Goal: Check status: Check status

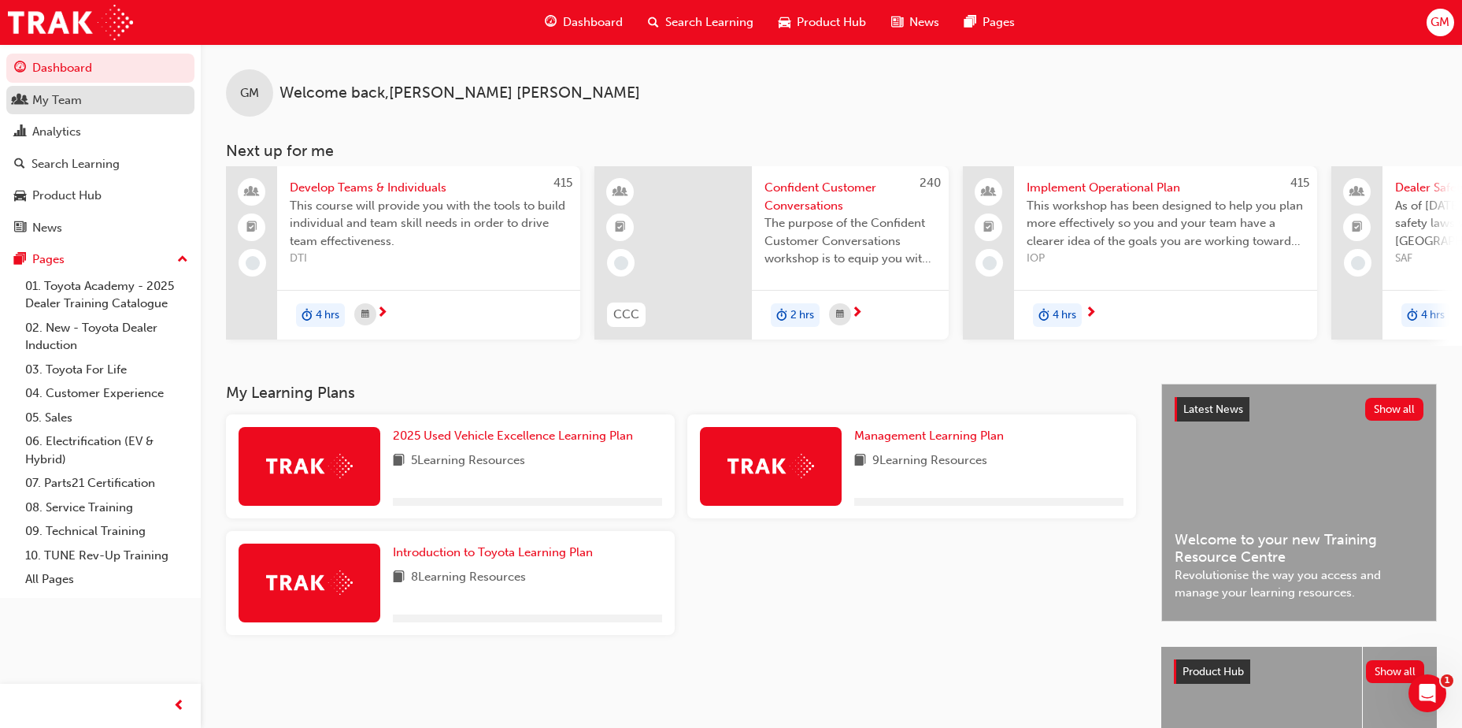
click at [65, 95] on div "My Team" at bounding box center [57, 100] width 50 height 18
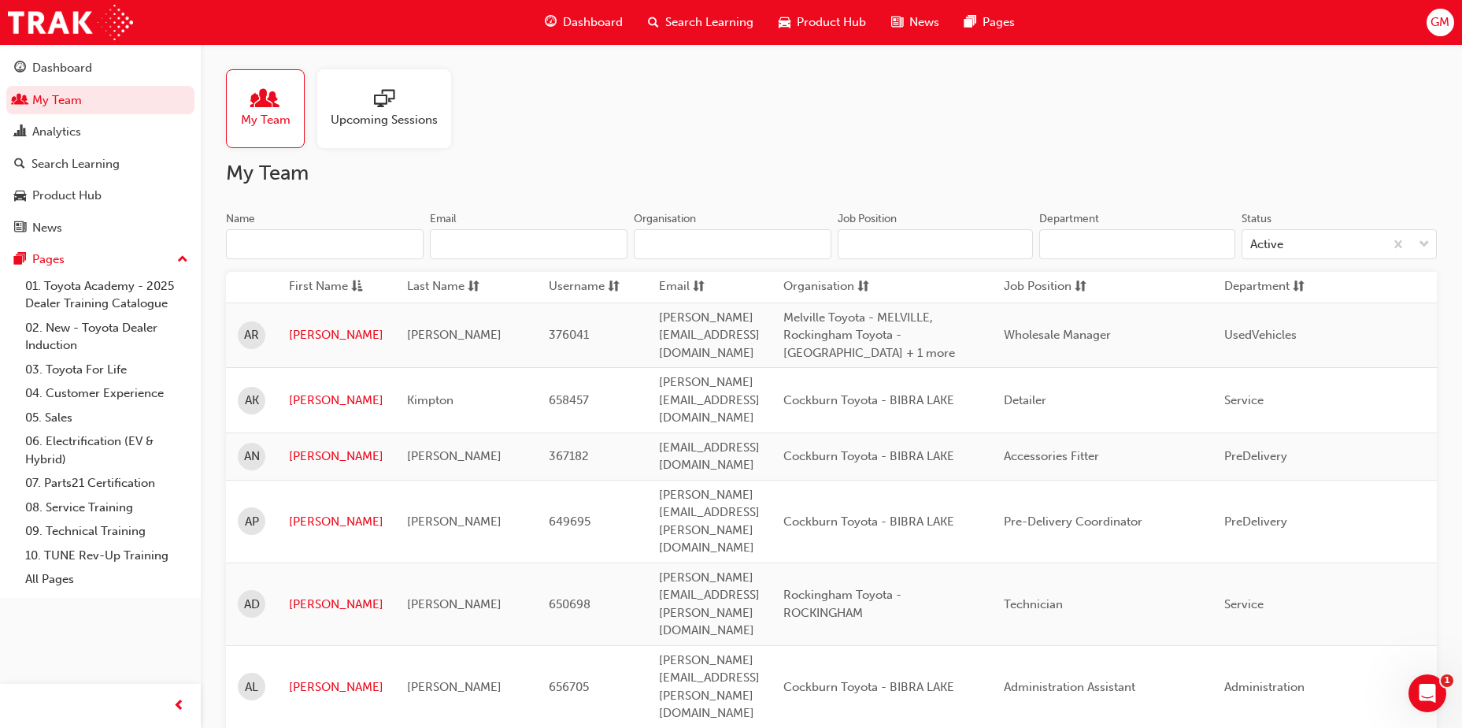
click at [339, 239] on input "Name" at bounding box center [325, 244] width 198 height 30
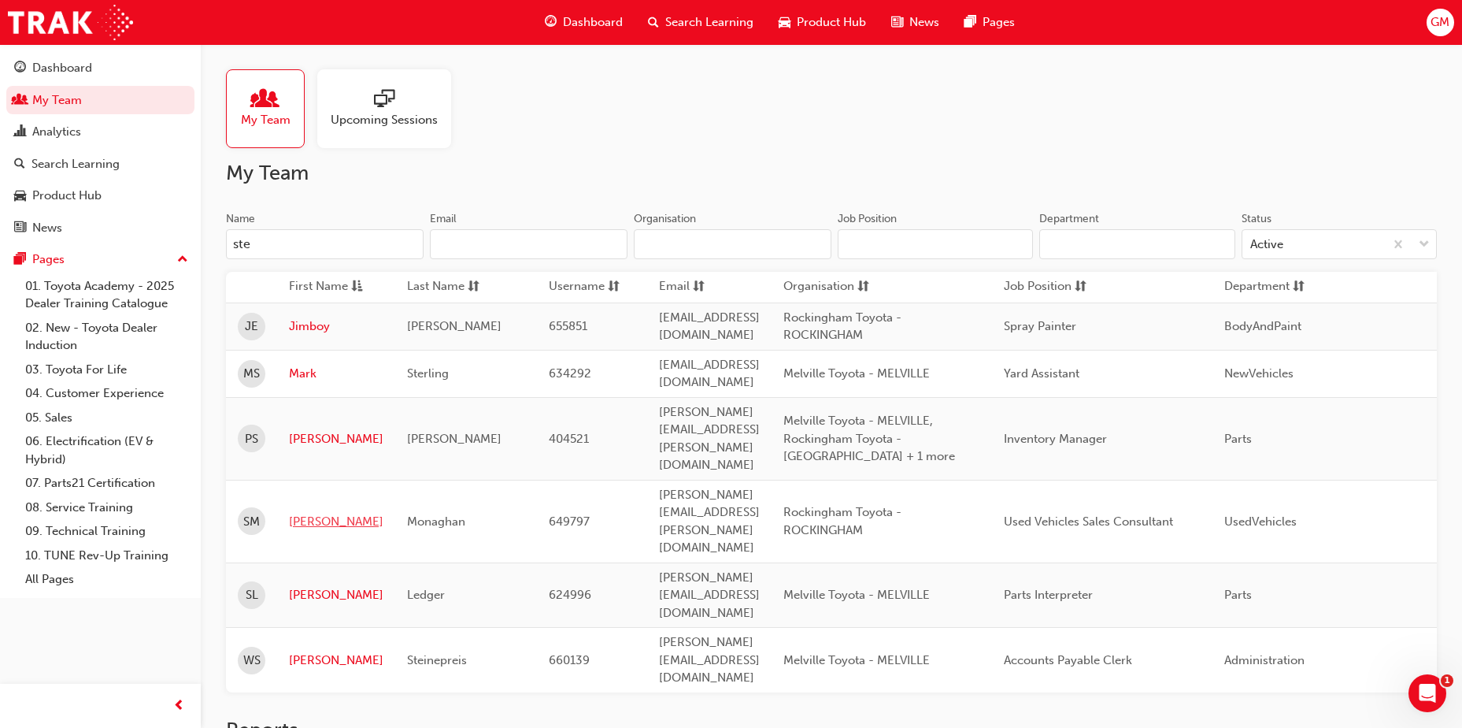
type input "ste"
click at [328, 513] on link "[PERSON_NAME]" at bounding box center [336, 522] width 94 height 18
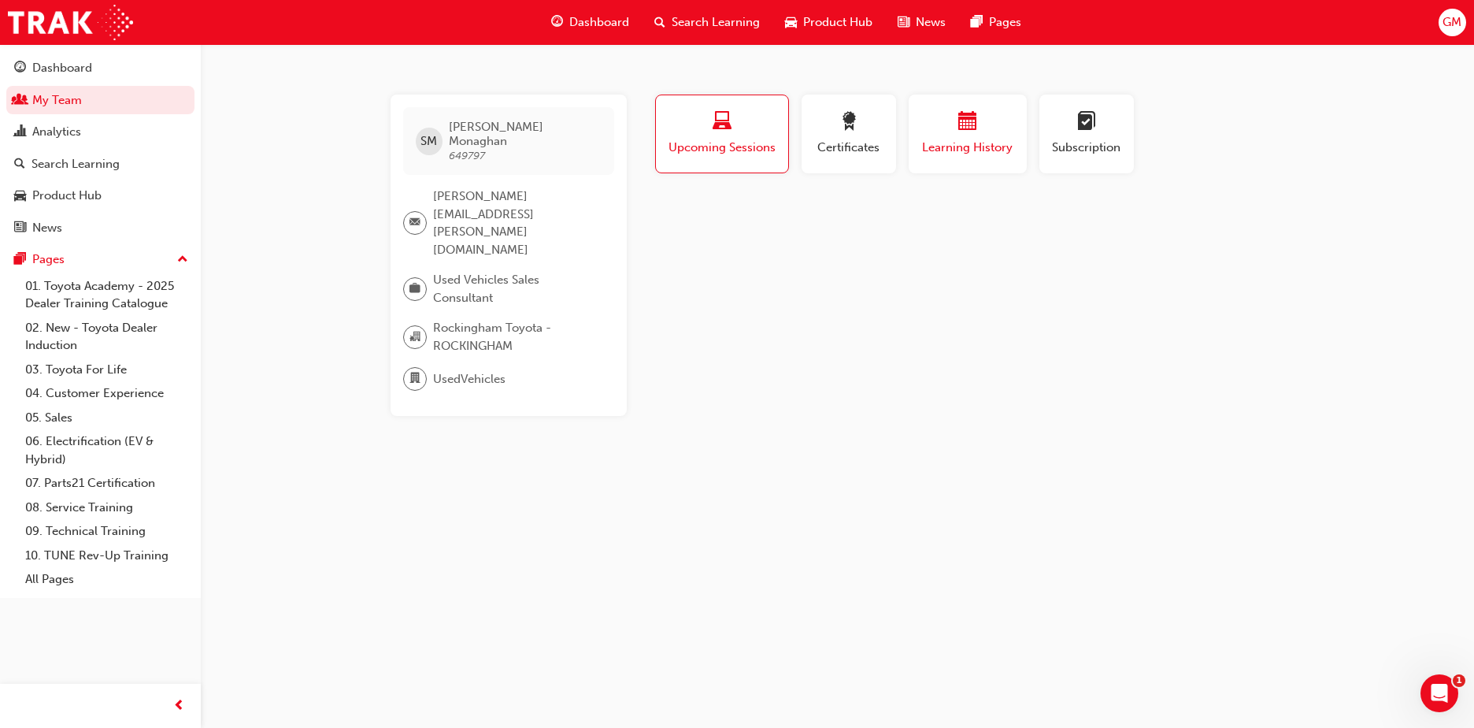
click at [961, 151] on span "Learning History" at bounding box center [968, 148] width 94 height 18
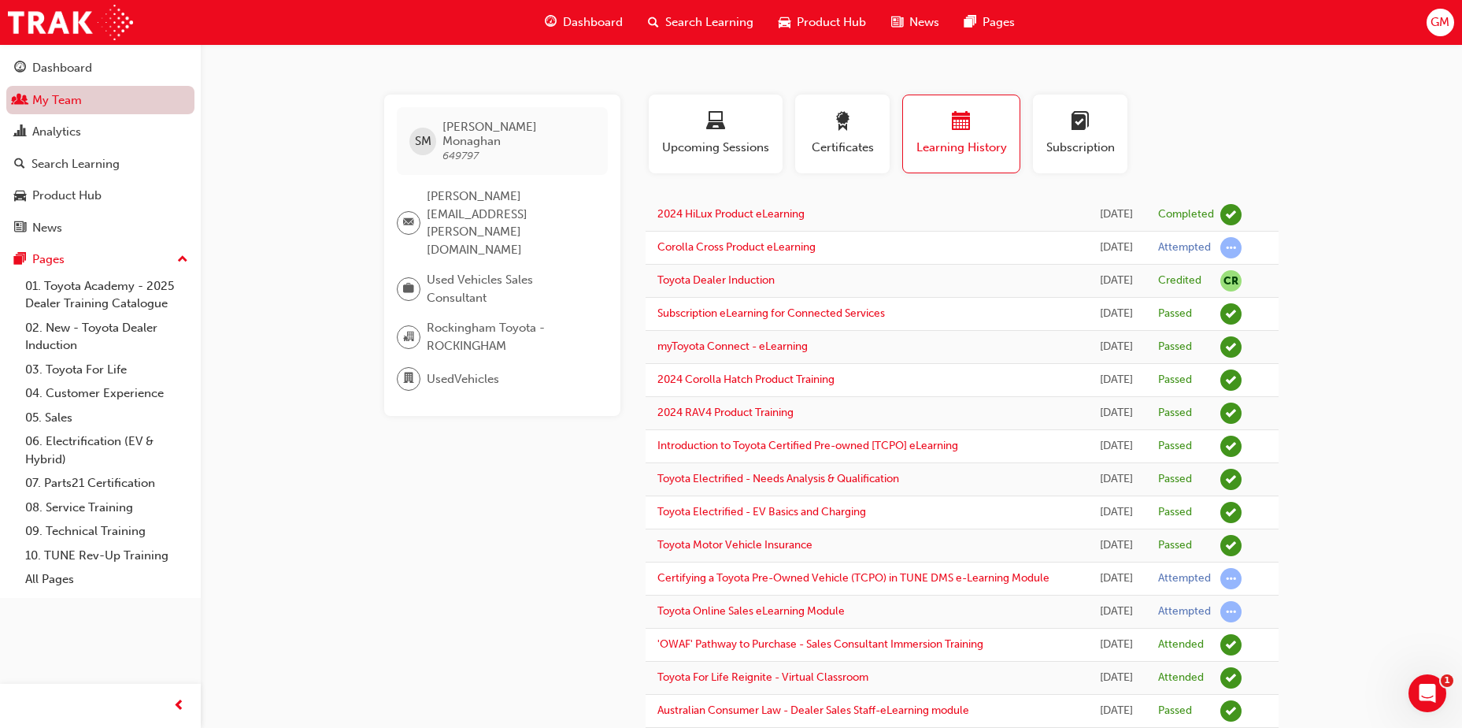
click at [46, 96] on link "My Team" at bounding box center [100, 100] width 188 height 29
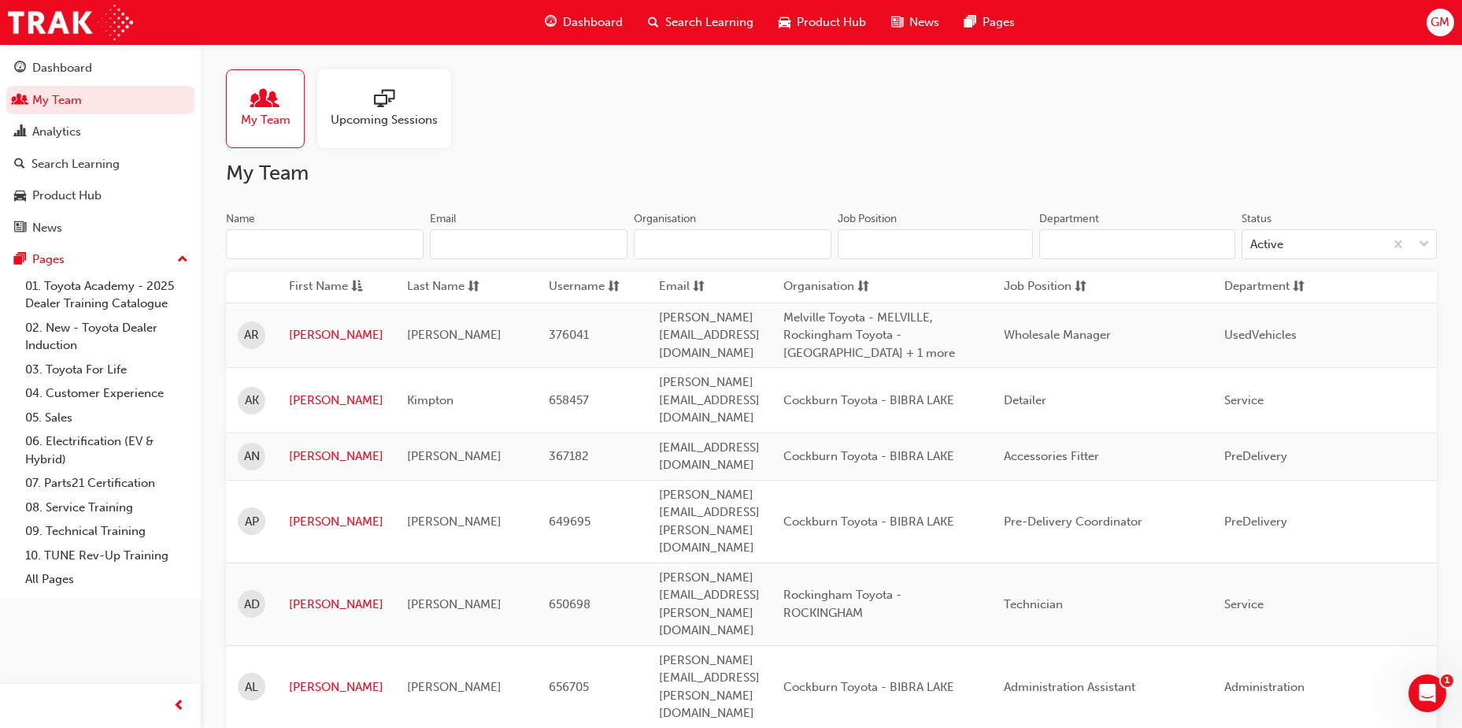
click at [295, 232] on input "Name" at bounding box center [325, 244] width 198 height 30
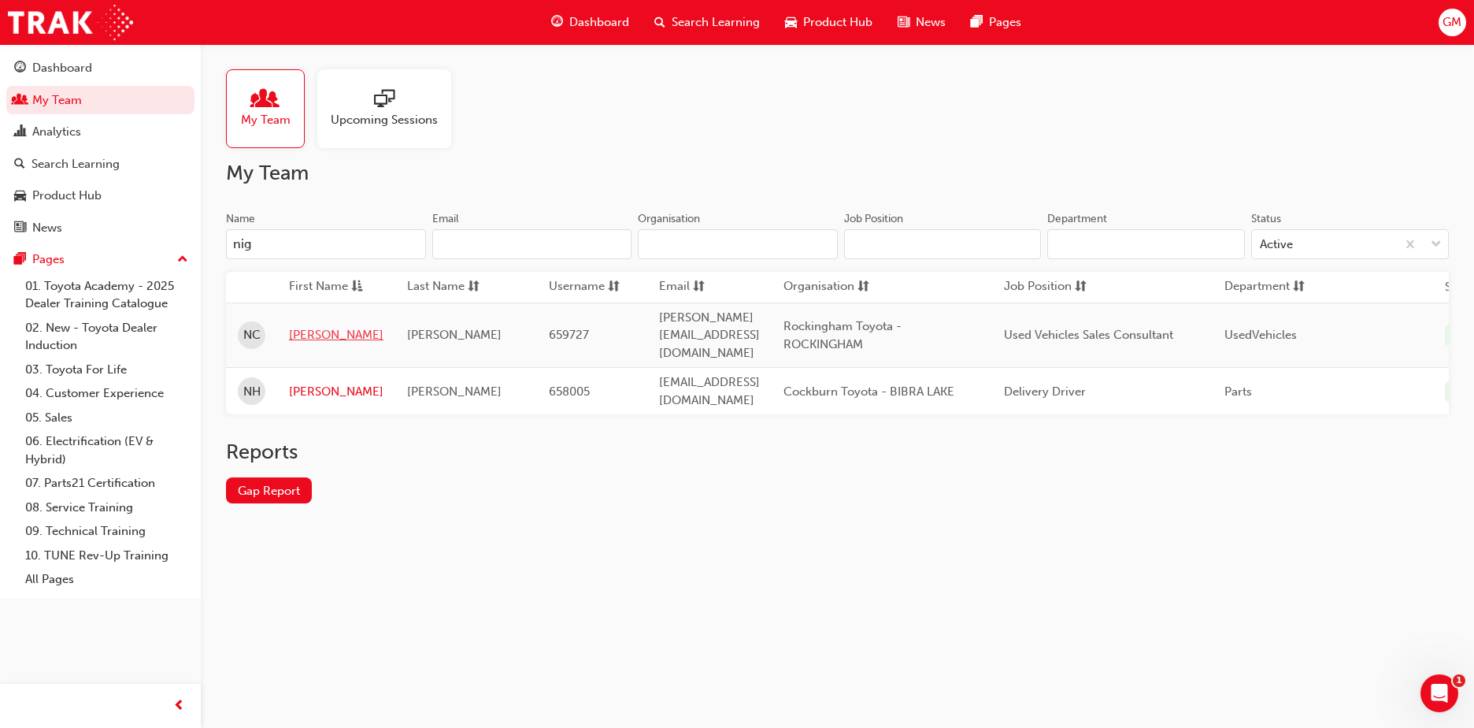
type input "nig"
click at [309, 328] on link "[PERSON_NAME]" at bounding box center [336, 335] width 94 height 18
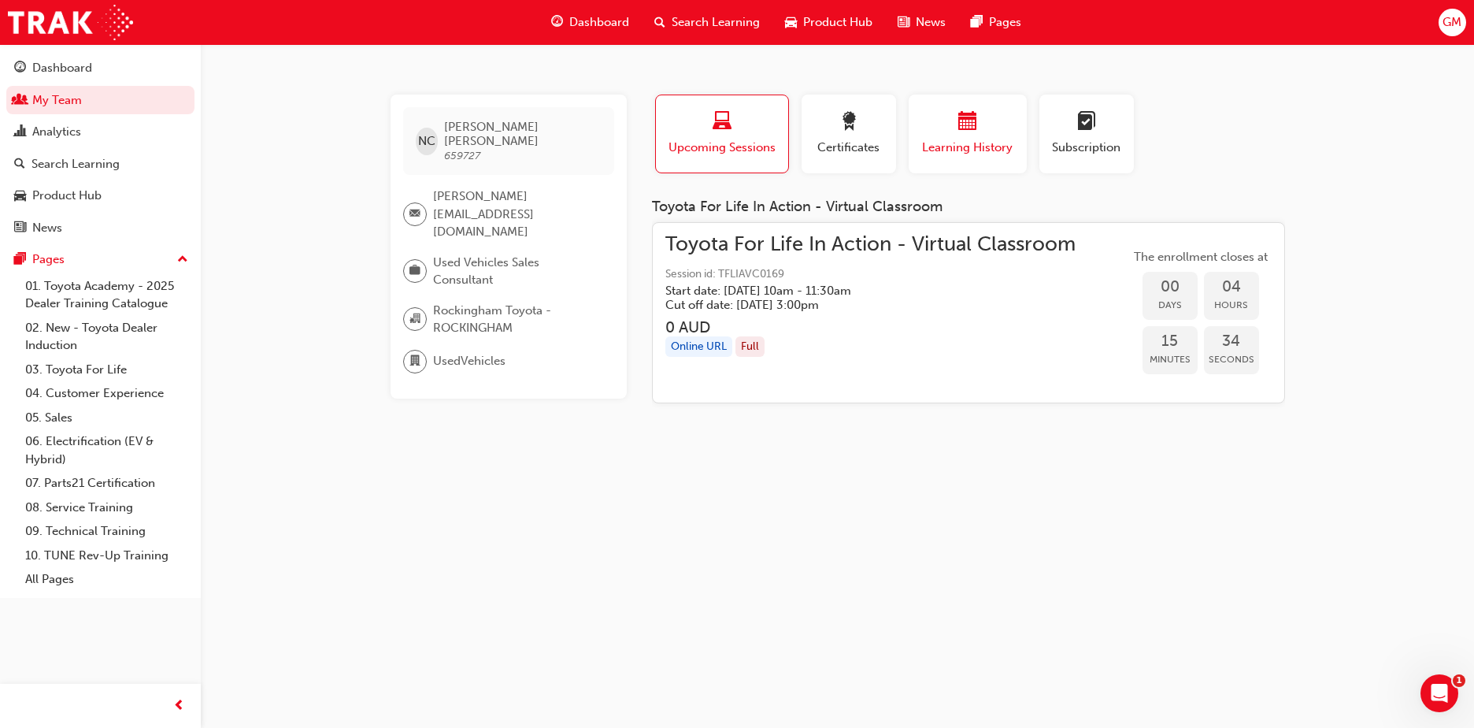
click at [966, 139] on span "Learning History" at bounding box center [968, 148] width 94 height 18
